Goal: Information Seeking & Learning: Understand process/instructions

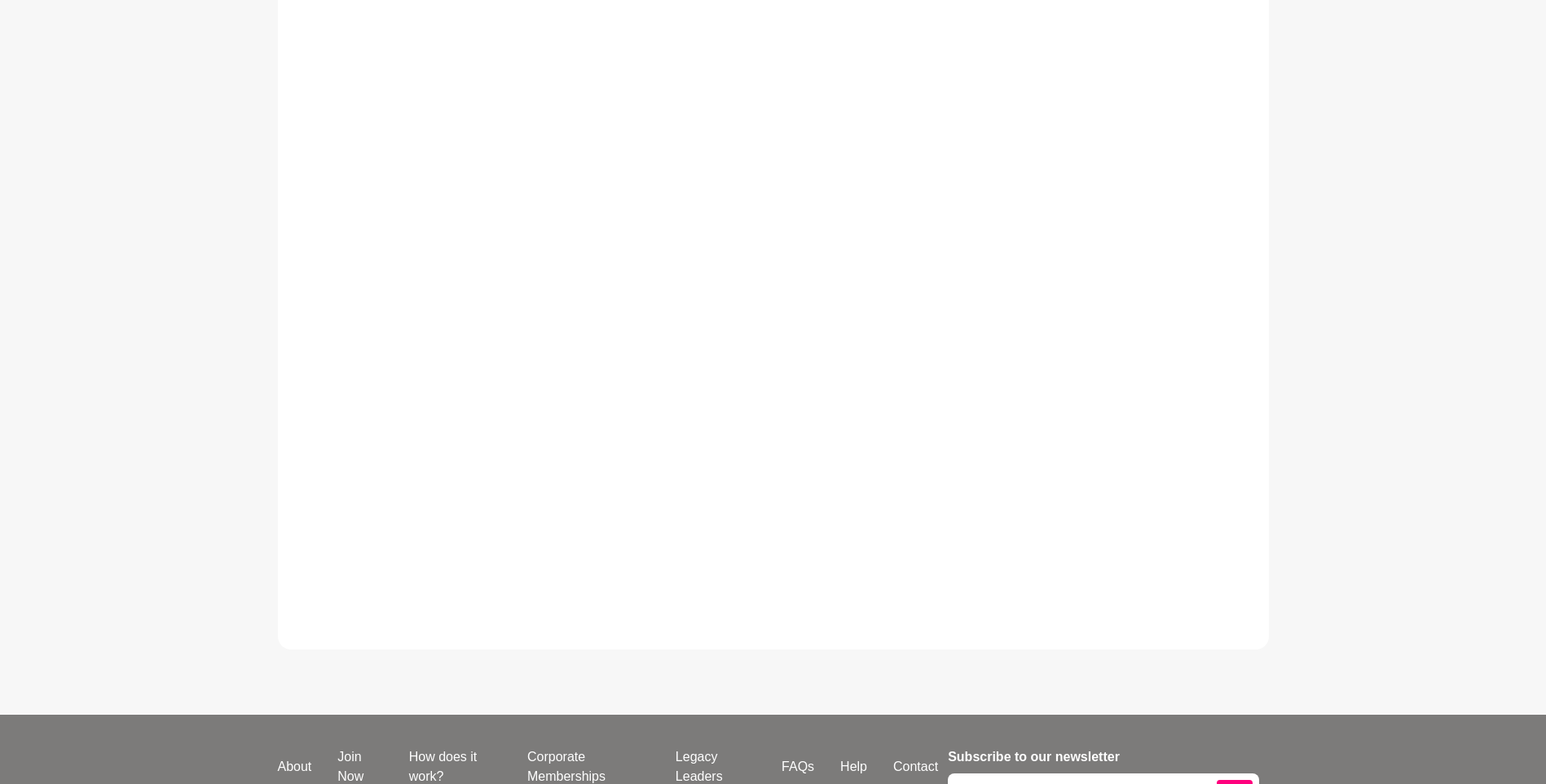
scroll to position [637, 0]
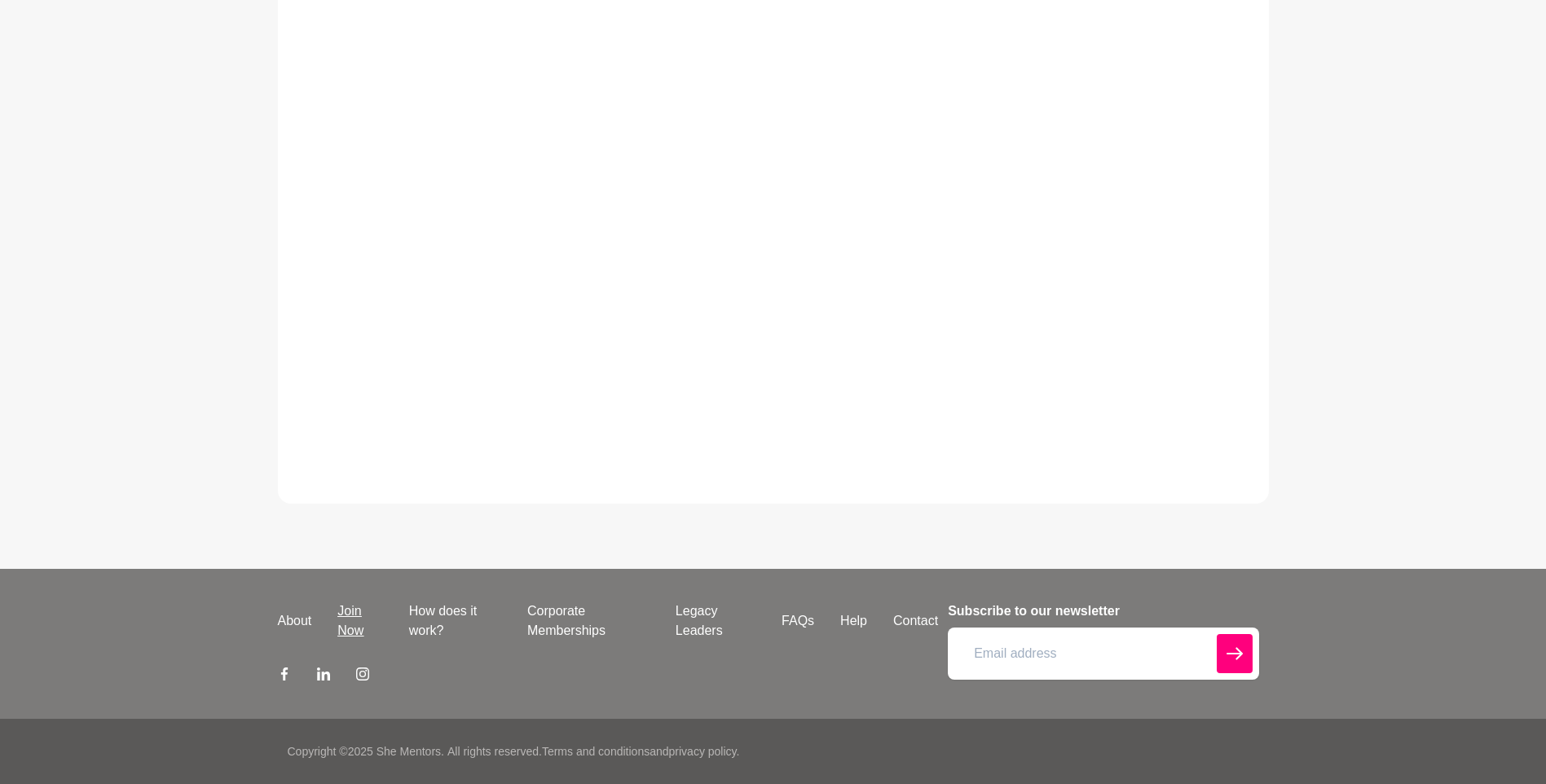
click at [338, 619] on link "Join Now" at bounding box center [359, 621] width 71 height 39
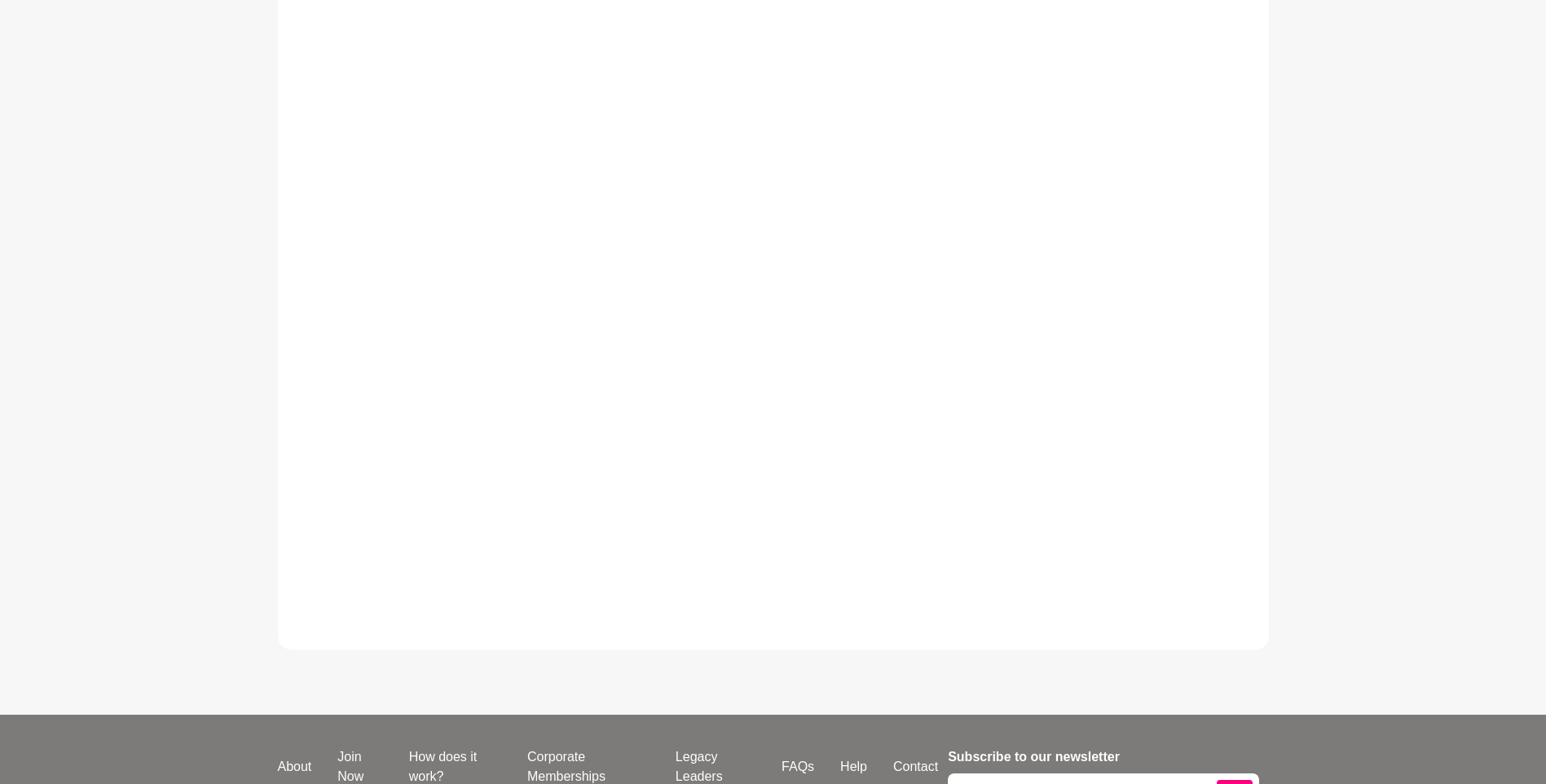
scroll to position [637, 0]
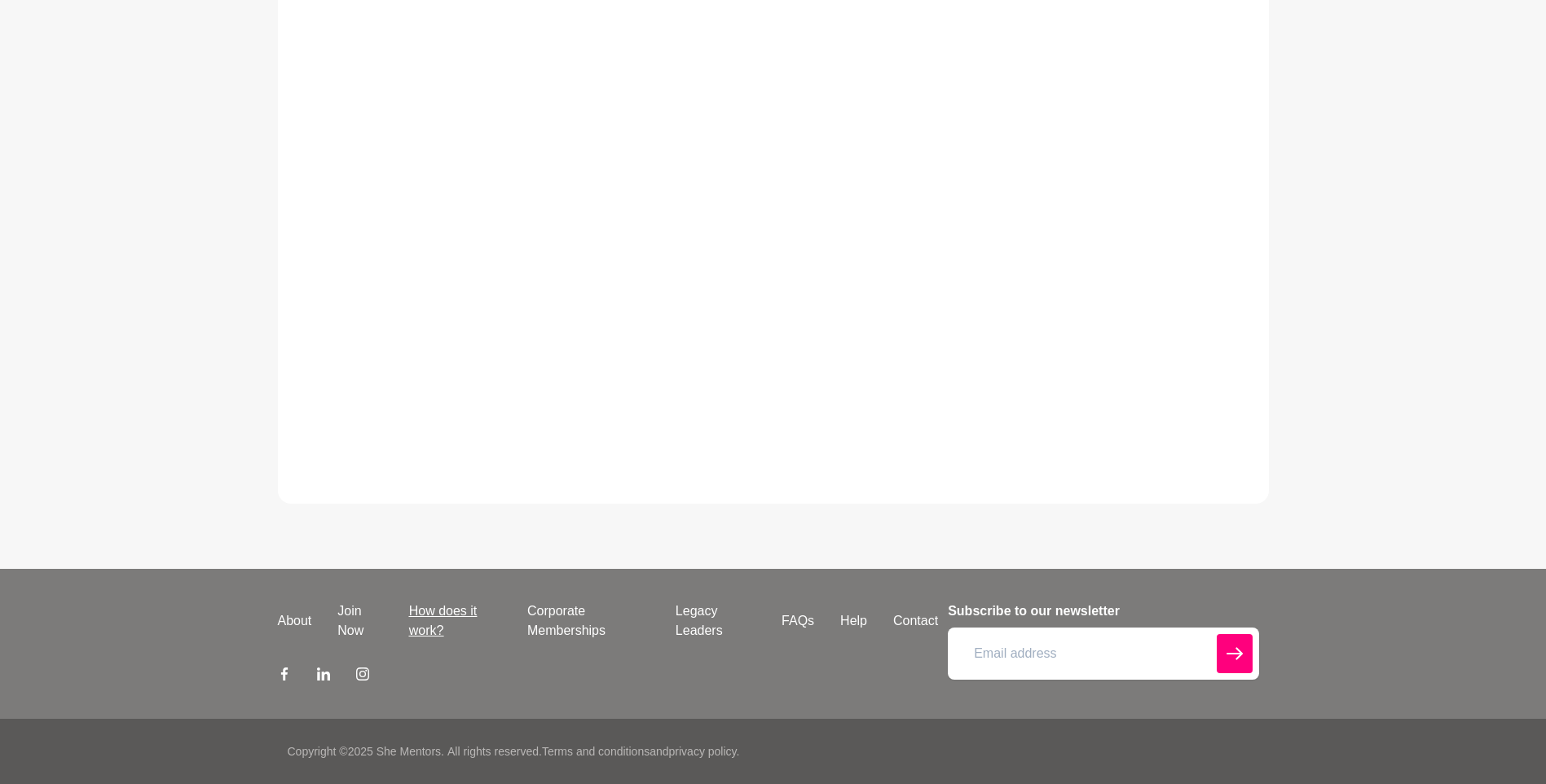
click at [455, 617] on link "How does it work?" at bounding box center [455, 621] width 118 height 39
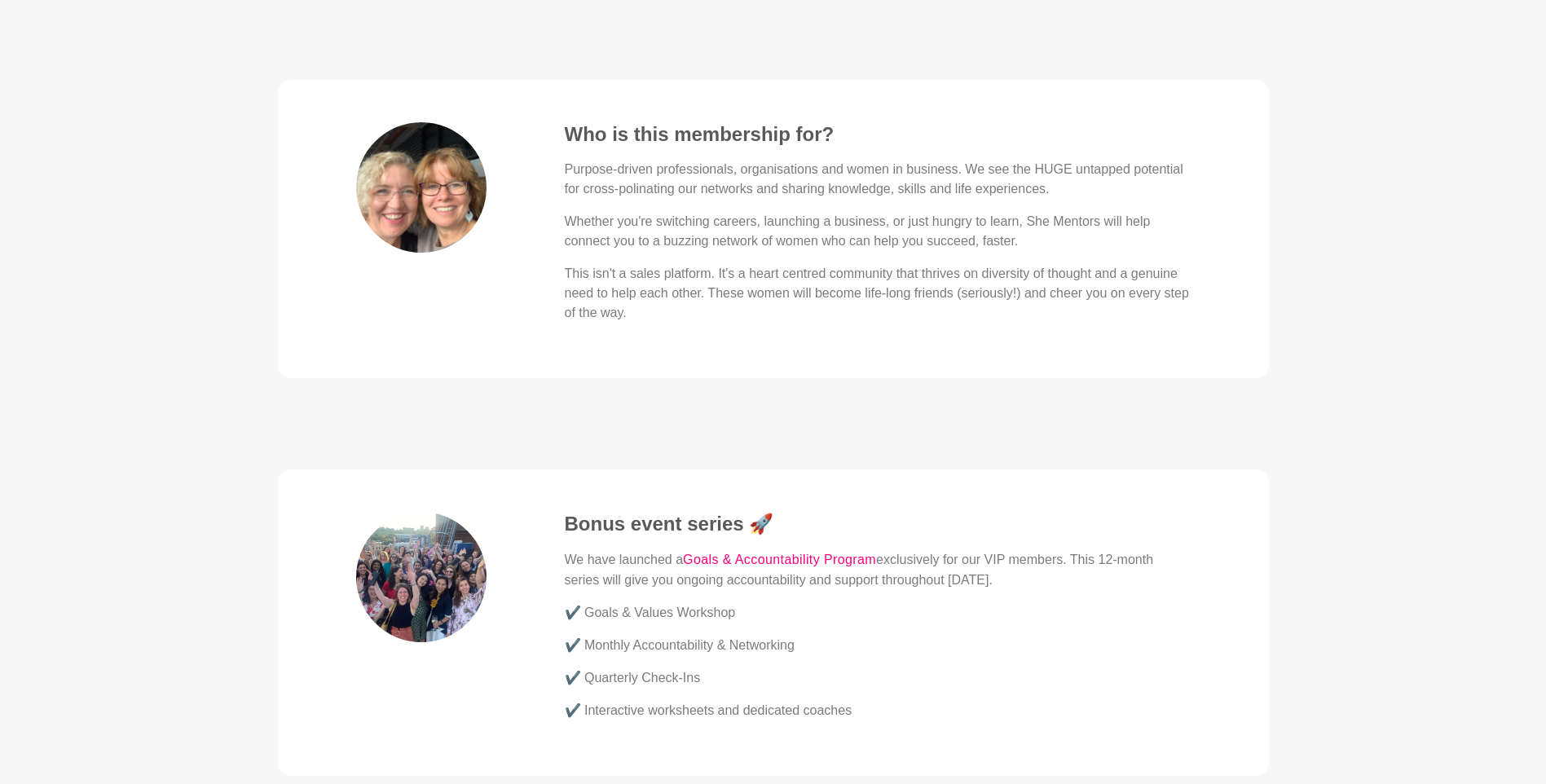
scroll to position [4399, 0]
